Goal: Information Seeking & Learning: Learn about a topic

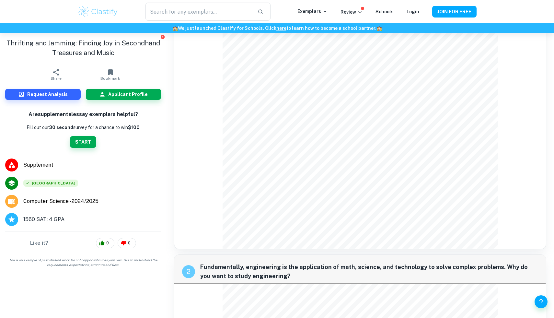
scroll to position [121, 0]
click at [204, 8] on input "text" at bounding box center [199, 12] width 107 height 18
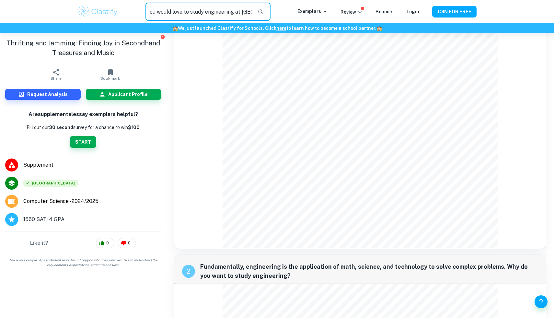
scroll to position [0, 46]
type input "why do you think you would love to study engineering at [GEOGRAPHIC_DATA]"
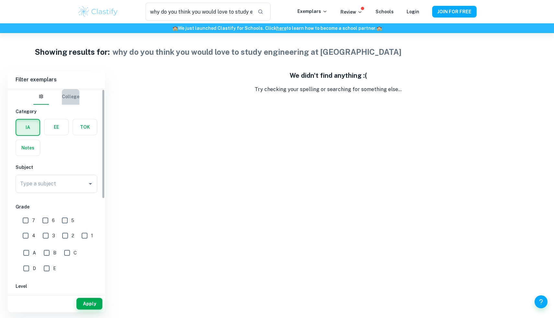
click at [77, 102] on button "College" at bounding box center [71, 97] width 18 height 16
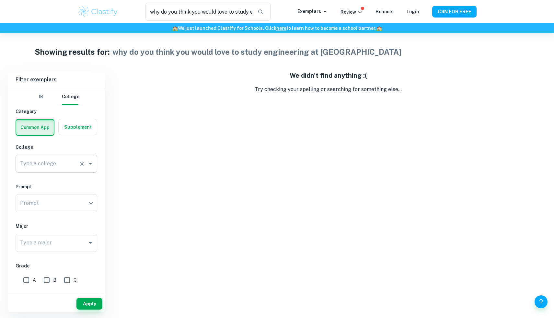
click at [48, 161] on div "Type a college Type a college" at bounding box center [57, 164] width 82 height 18
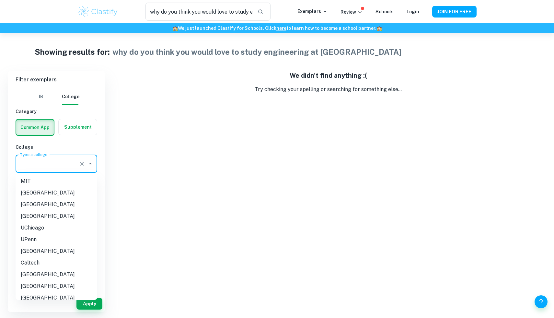
click at [54, 253] on li "[GEOGRAPHIC_DATA]" at bounding box center [57, 251] width 82 height 12
type input "[GEOGRAPHIC_DATA]"
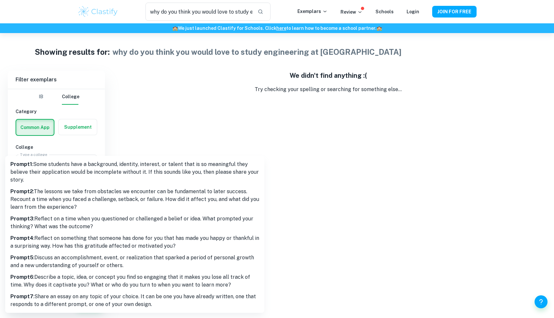
click at [51, 205] on body "We value your privacy We use cookies to enhance your browsing experience, serve…" at bounding box center [277, 192] width 554 height 318
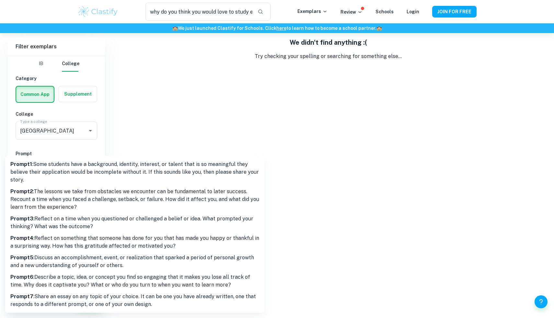
click at [315, 188] on div at bounding box center [277, 159] width 554 height 318
click at [60, 173] on body "We value your privacy We use cookies to enhance your browsing experience, serve…" at bounding box center [277, 159] width 554 height 318
click at [249, 61] on div at bounding box center [277, 159] width 554 height 318
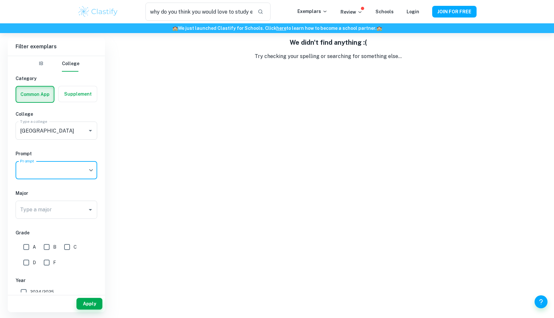
click at [104, 16] on img at bounding box center [97, 11] width 41 height 13
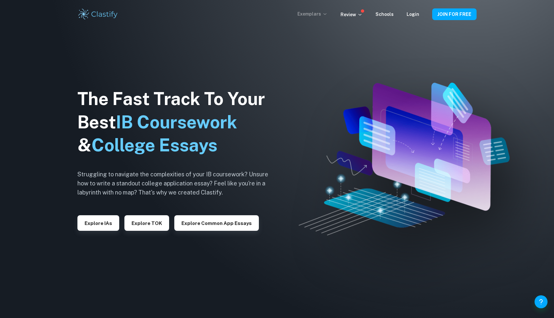
click at [324, 12] on p "Exemplars" at bounding box center [313, 13] width 30 height 7
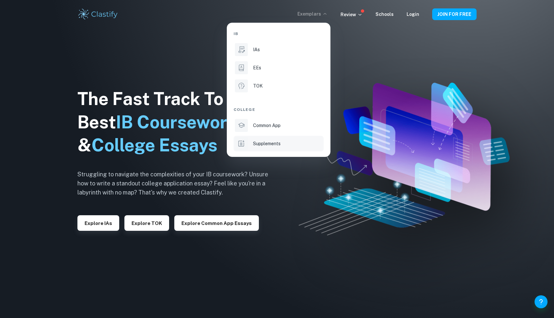
click at [268, 144] on p "Supplements" at bounding box center [267, 143] width 28 height 7
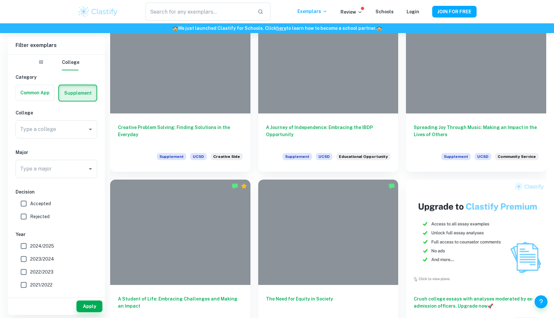
scroll to position [212, 0]
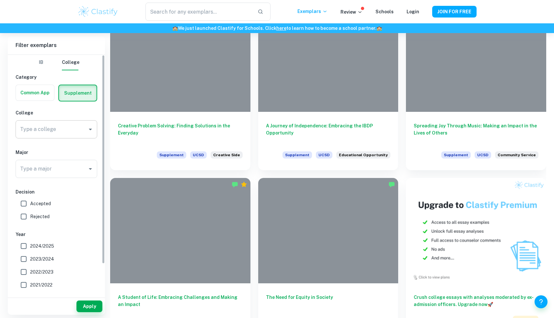
click at [72, 124] on input "Type a college" at bounding box center [51, 129] width 66 height 12
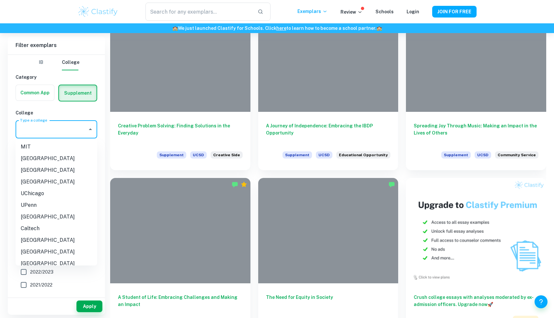
click at [53, 216] on li "[GEOGRAPHIC_DATA]" at bounding box center [57, 217] width 82 height 12
type input "[GEOGRAPHIC_DATA]"
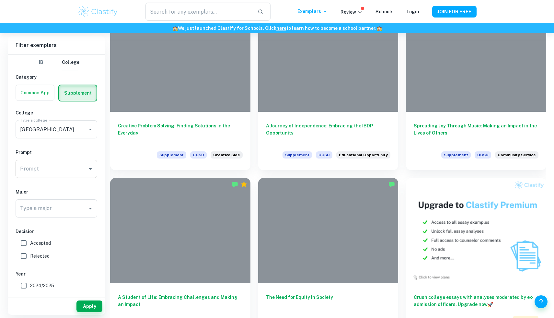
click at [62, 164] on input "Prompt" at bounding box center [51, 169] width 66 height 12
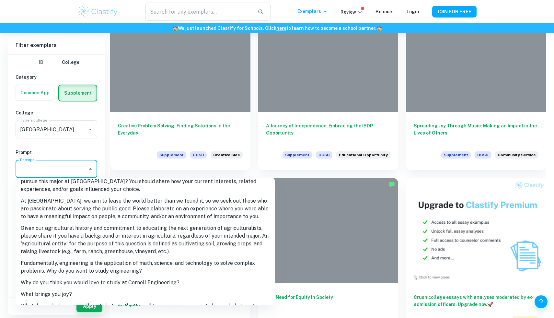
scroll to position [326, 0]
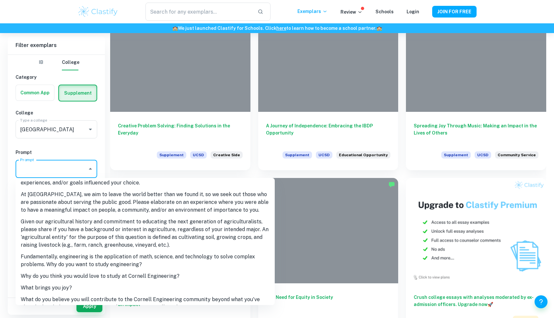
click at [77, 270] on li "Why do you think you would love to study at Cornell Engineering?" at bounding box center [145, 276] width 259 height 12
type input "Why do you think you would love to study at Cornell Engineering?"
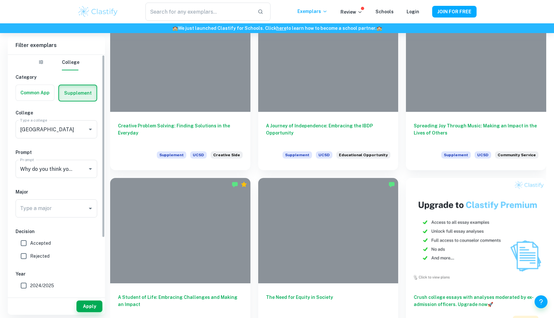
click at [20, 228] on h6 "Decision" at bounding box center [57, 231] width 82 height 7
click at [21, 241] on input "Accepted" at bounding box center [23, 243] width 13 height 13
checkbox input "true"
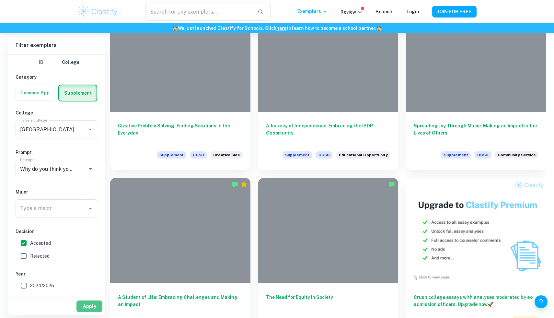
click at [84, 306] on button "Apply" at bounding box center [90, 307] width 26 height 12
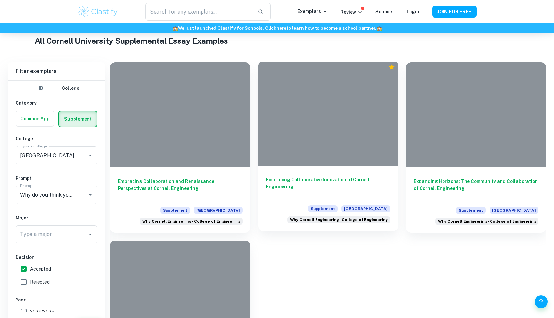
scroll to position [148, 0]
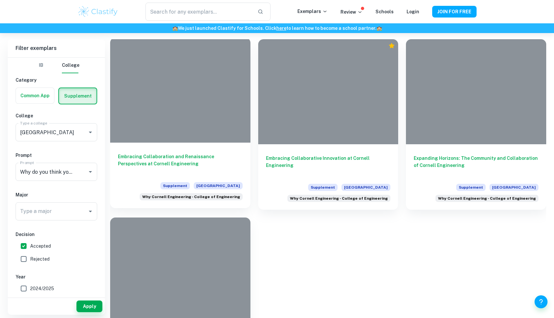
click at [176, 85] on div at bounding box center [180, 90] width 140 height 105
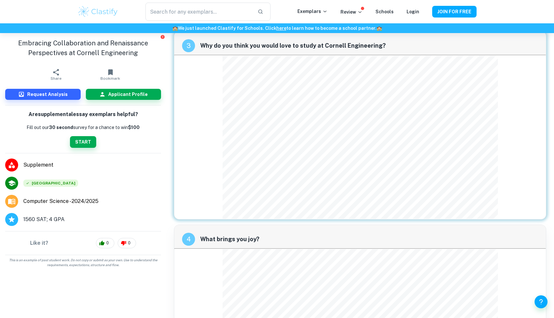
scroll to position [586, 0]
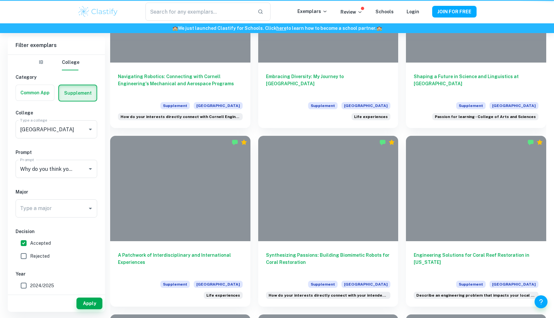
scroll to position [148, 0]
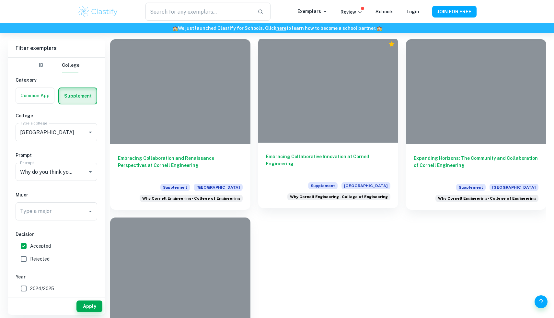
click at [301, 106] on div at bounding box center [328, 90] width 140 height 105
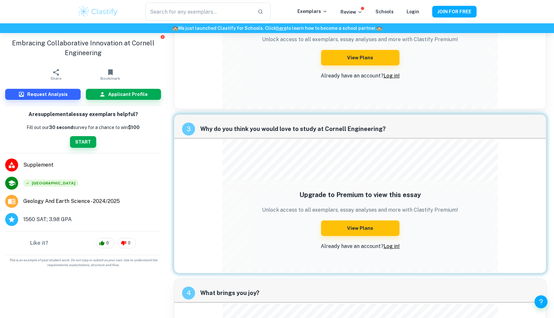
scroll to position [402, 0]
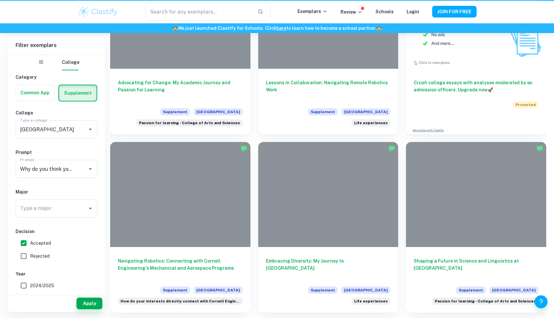
scroll to position [148, 0]
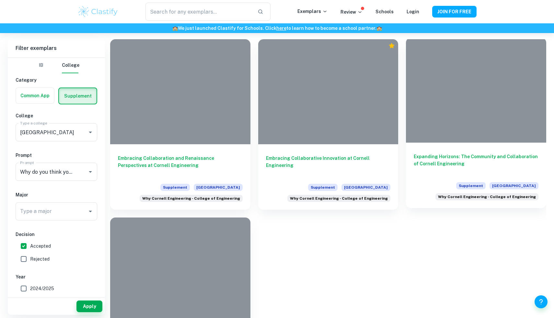
click at [450, 91] on div at bounding box center [476, 90] width 140 height 105
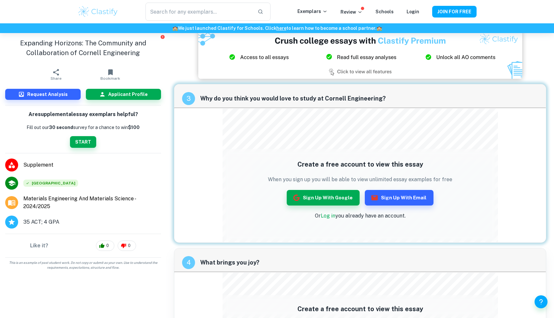
scroll to position [456, 0]
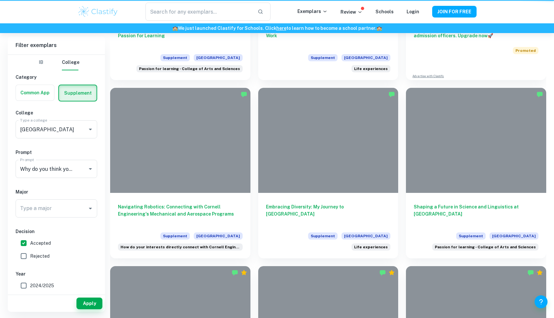
scroll to position [148, 0]
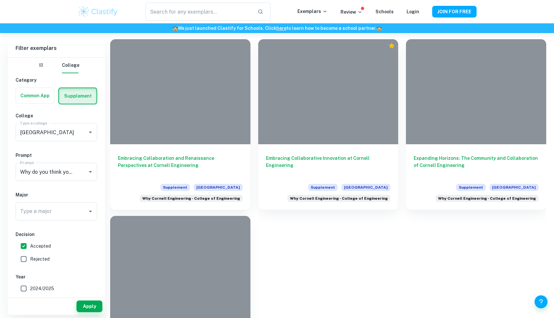
click at [191, 244] on div at bounding box center [180, 268] width 140 height 105
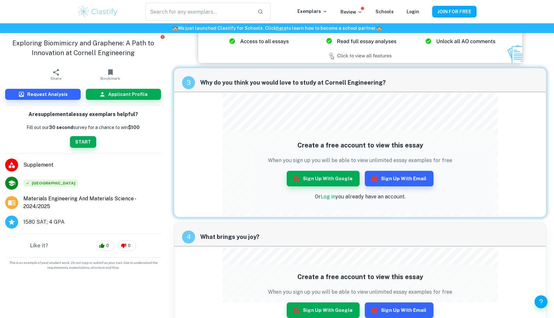
scroll to position [492, 0]
